Goal: Information Seeking & Learning: Learn about a topic

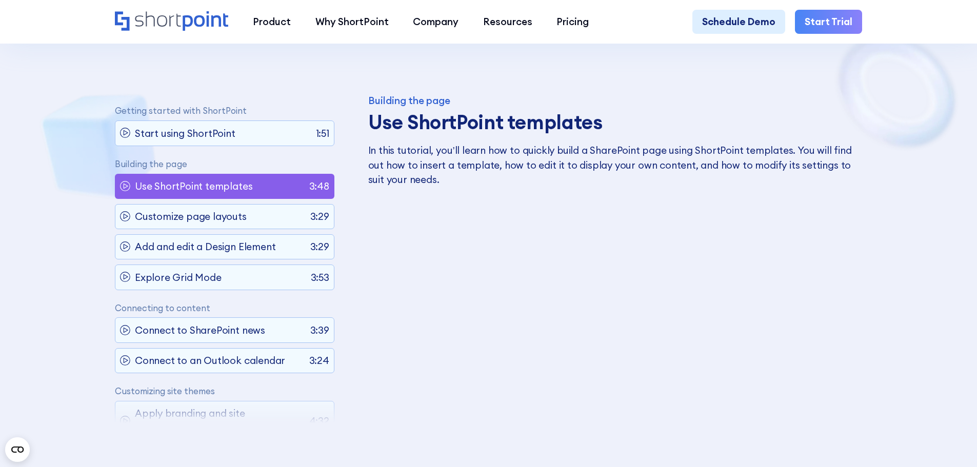
scroll to position [630, 0]
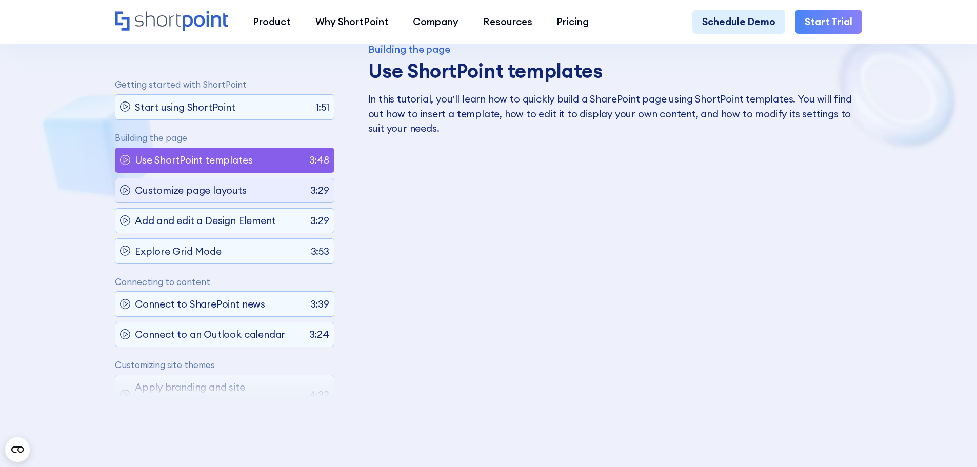
click at [230, 192] on p "Customize page layouts" at bounding box center [191, 191] width 112 height 15
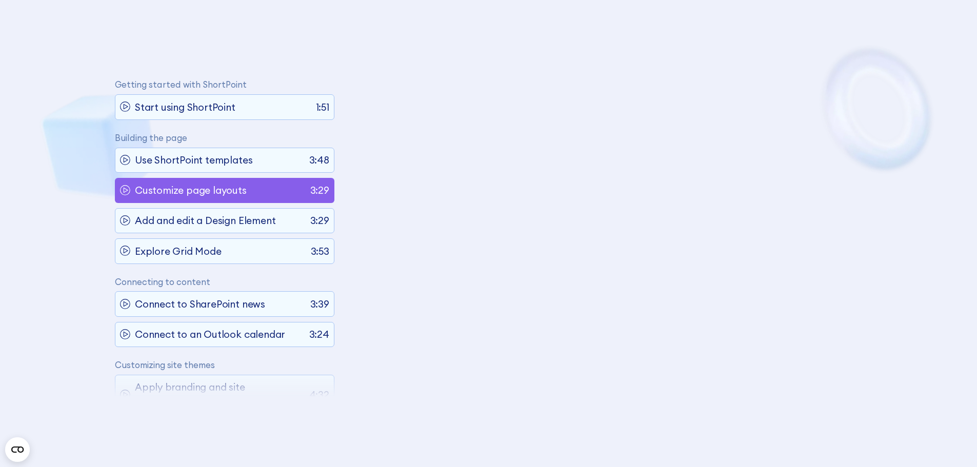
scroll to position [89, 0]
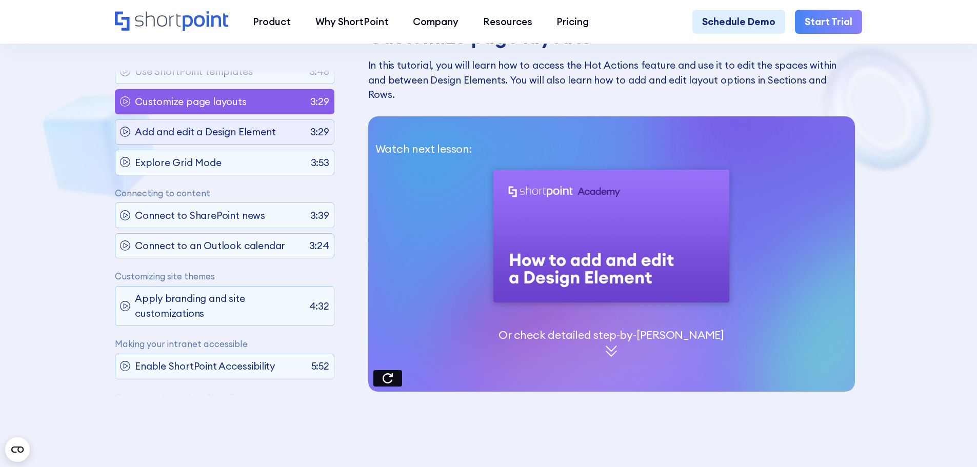
click at [175, 127] on p "Add and edit a Design Element" at bounding box center [205, 132] width 141 height 15
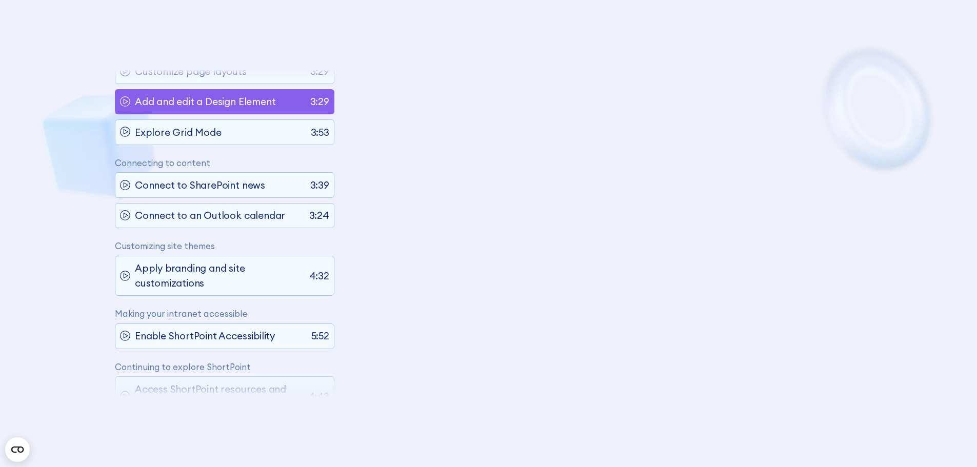
scroll to position [119, 0]
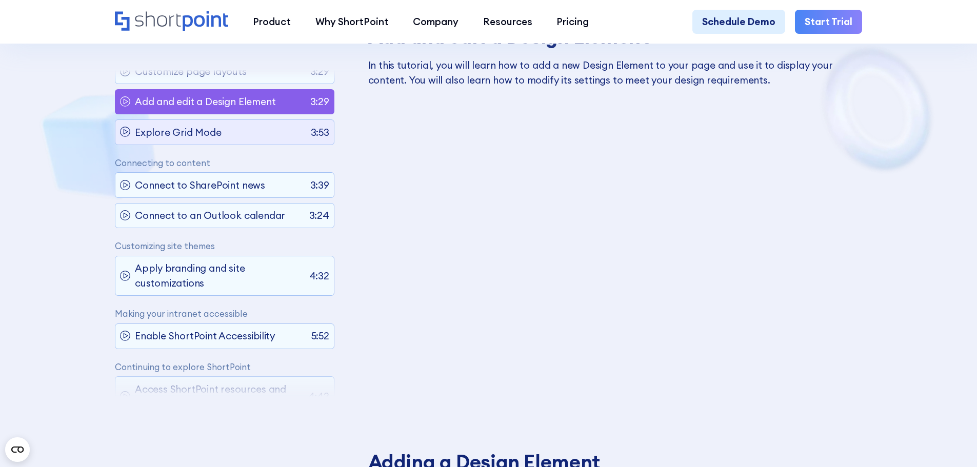
click at [246, 123] on div "Explore Grid Mode 3:53" at bounding box center [225, 133] width 220 height 26
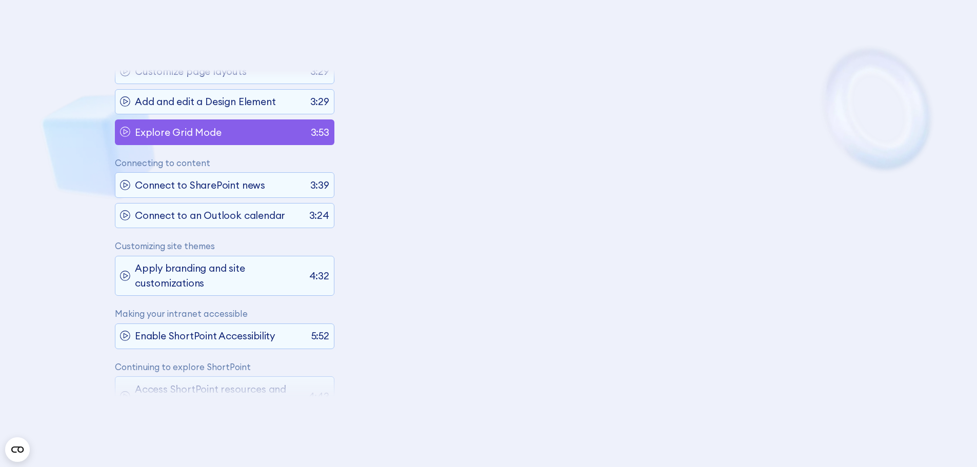
scroll to position [150, 0]
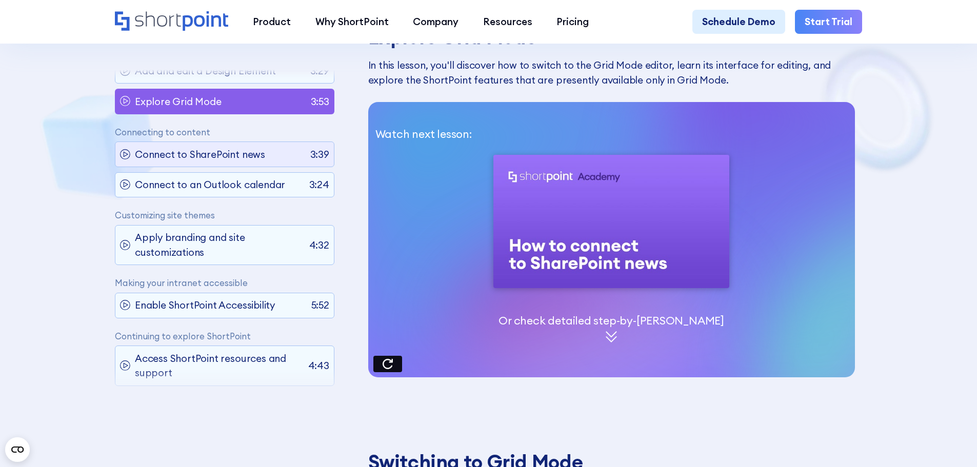
click at [183, 152] on p "Connect to SharePoint news" at bounding box center [200, 154] width 130 height 15
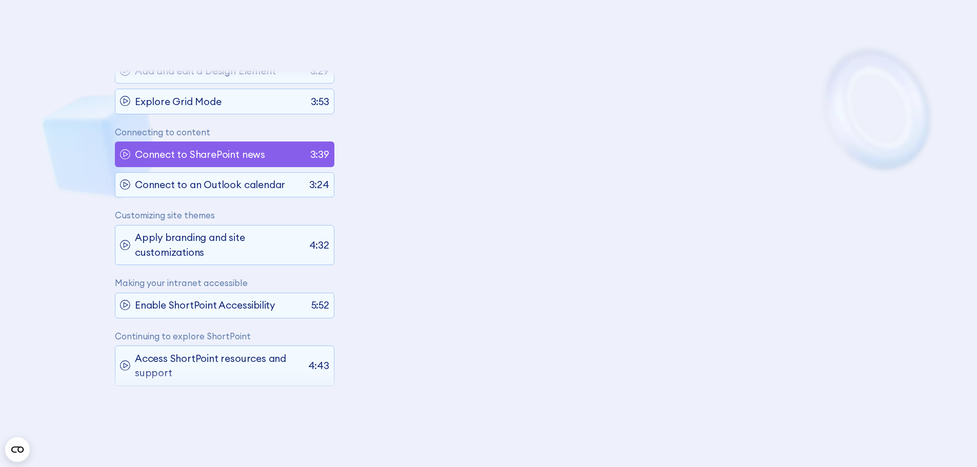
scroll to position [170, 0]
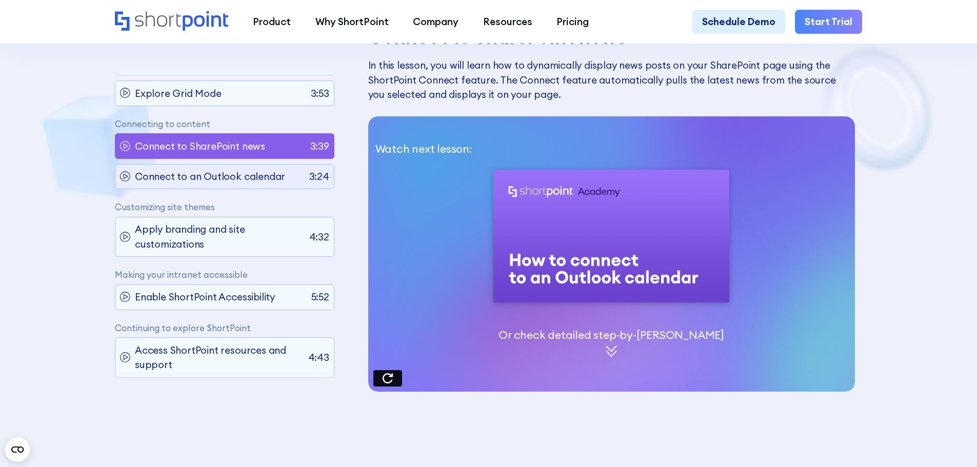
click at [260, 169] on p "Connect to an Outlook calendar" at bounding box center [210, 176] width 150 height 15
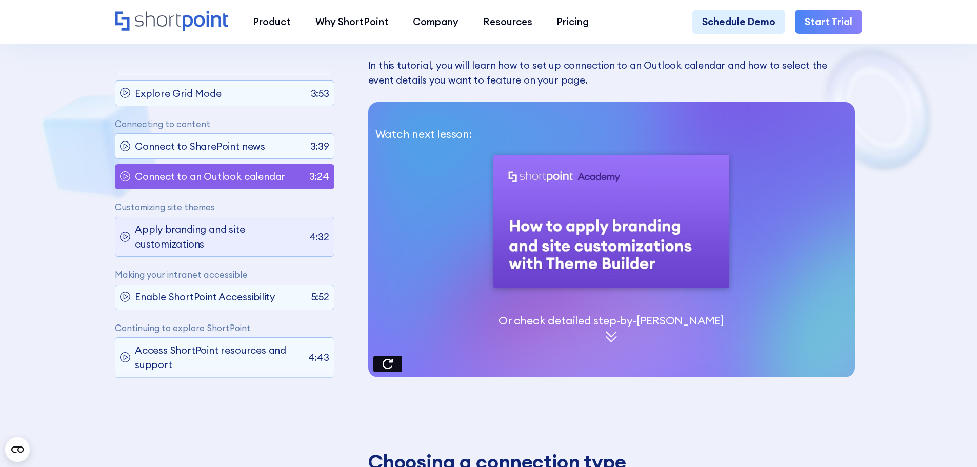
click at [247, 232] on p "Apply branding and site customizations" at bounding box center [219, 237] width 169 height 29
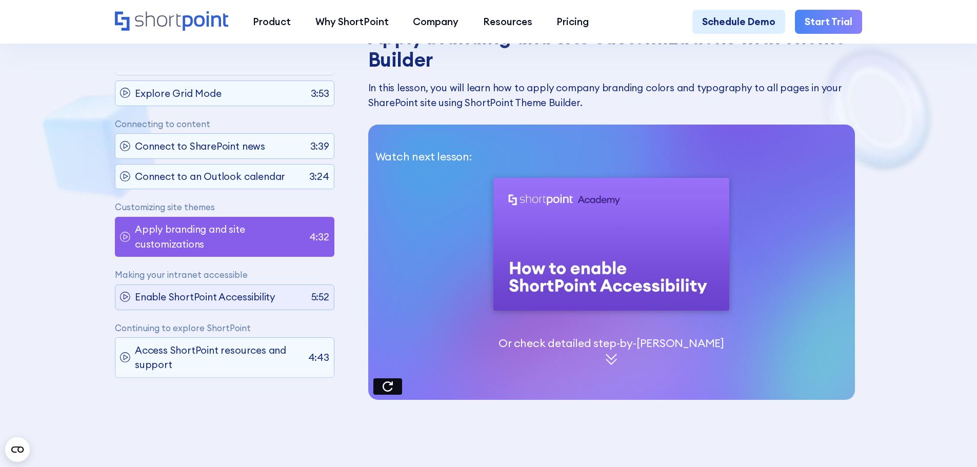
click at [272, 288] on div "Enable ShortPoint Accessibility 5:52" at bounding box center [225, 298] width 220 height 26
